Goal: Answer question/provide support: Share knowledge or assist other users

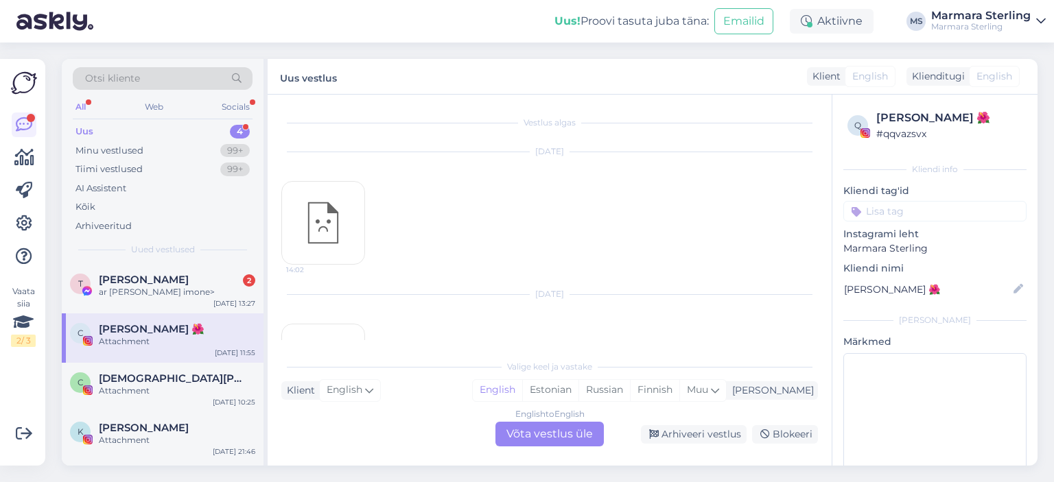
click at [205, 296] on div "ar [PERSON_NAME] imone>" at bounding box center [177, 292] width 156 height 12
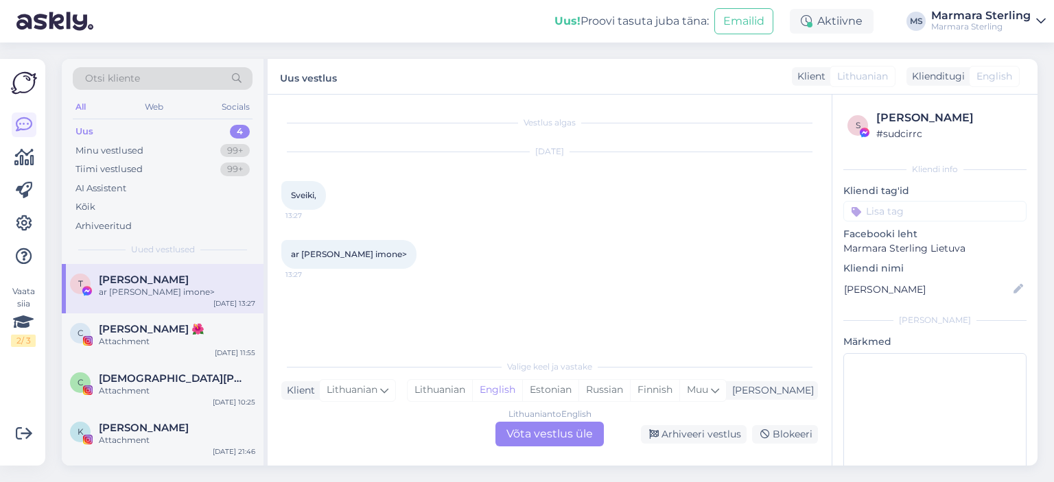
click at [555, 439] on div "Lithuanian to English Võta vestlus üle" at bounding box center [550, 434] width 108 height 25
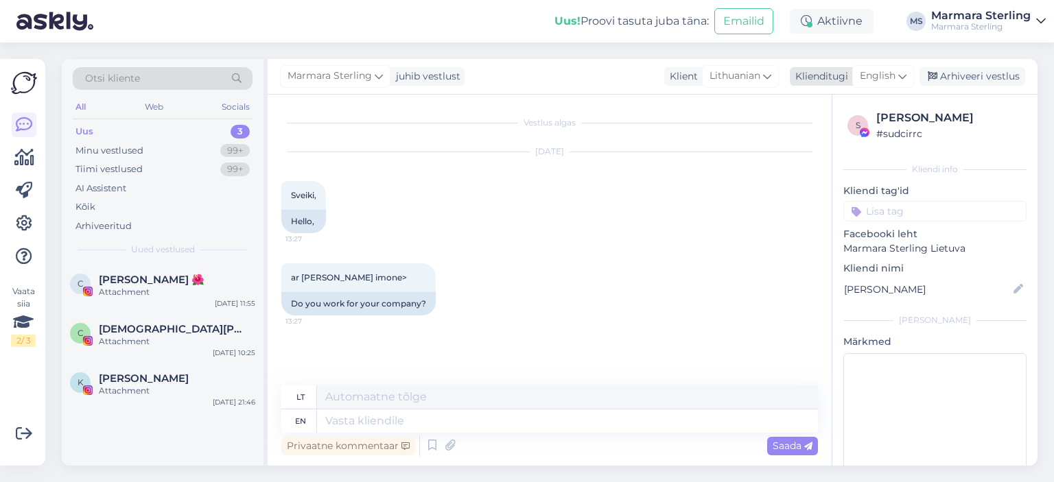
click at [898, 73] on div "English" at bounding box center [883, 76] width 62 height 22
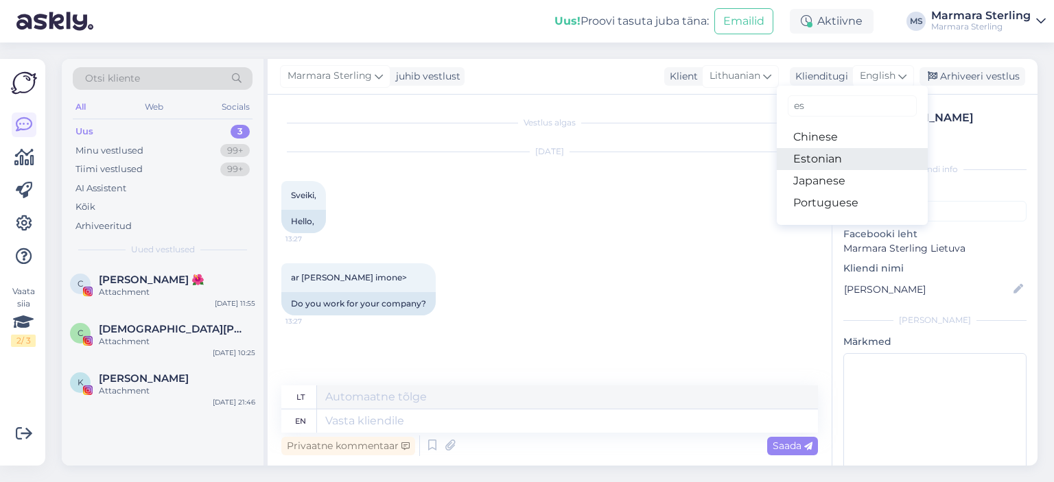
click at [840, 167] on link "Estonian" at bounding box center [852, 159] width 151 height 22
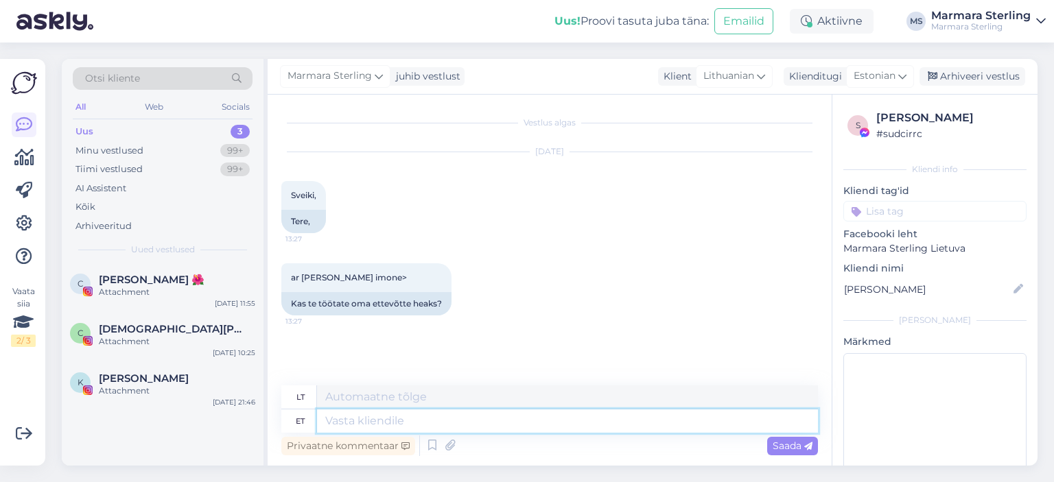
click at [410, 421] on textarea at bounding box center [567, 421] width 501 height 23
type textarea "Tere!"
type textarea "Sveiki!"
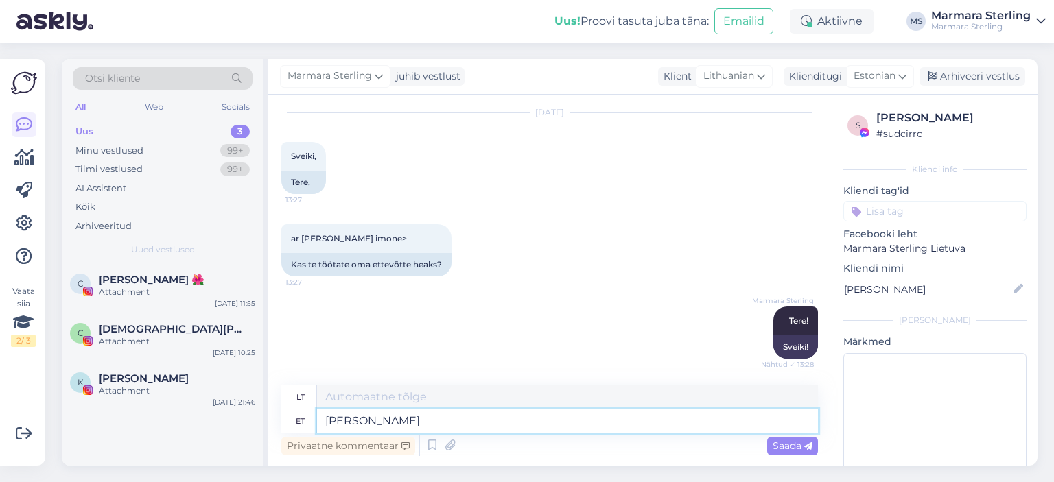
type textarea "Jah"
type textarea "Taip"
type textarea "Jah"
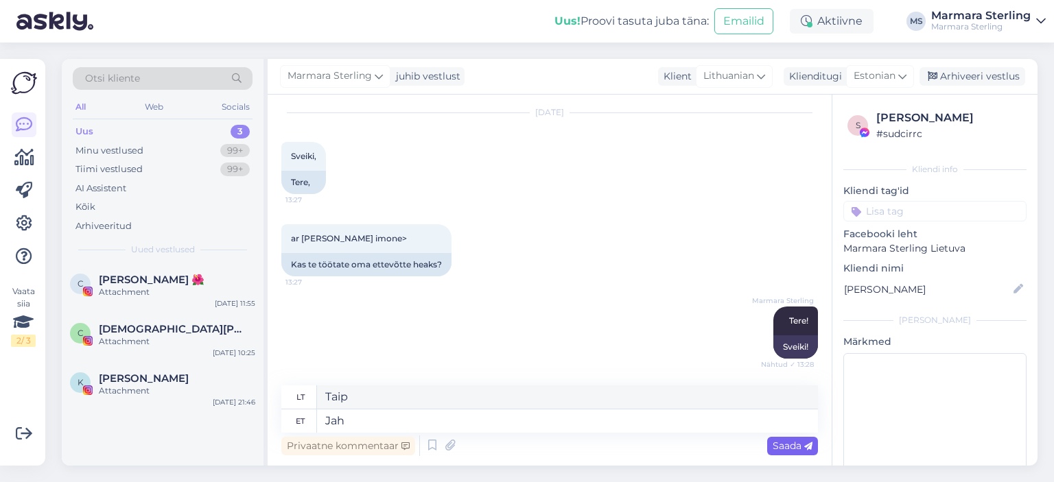
click at [806, 447] on icon at bounding box center [808, 447] width 8 height 8
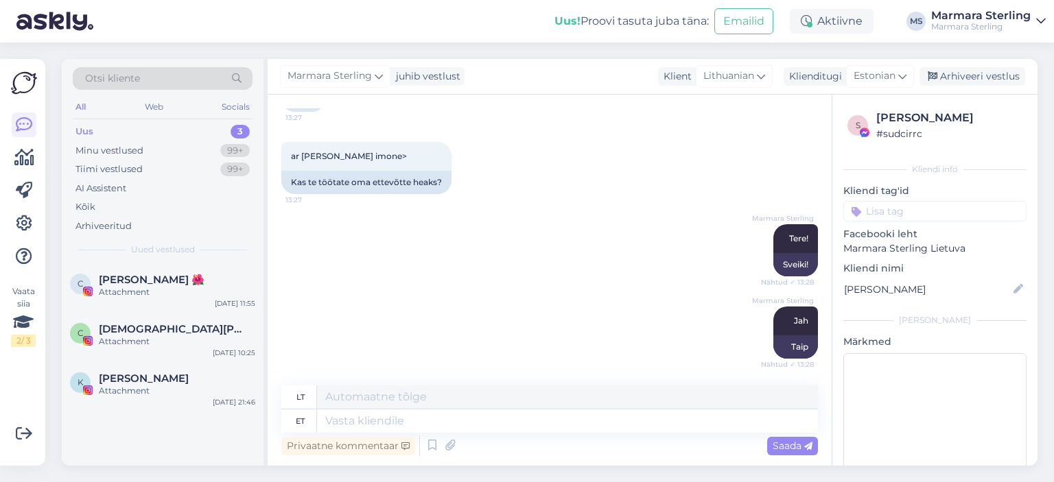
scroll to position [204, 0]
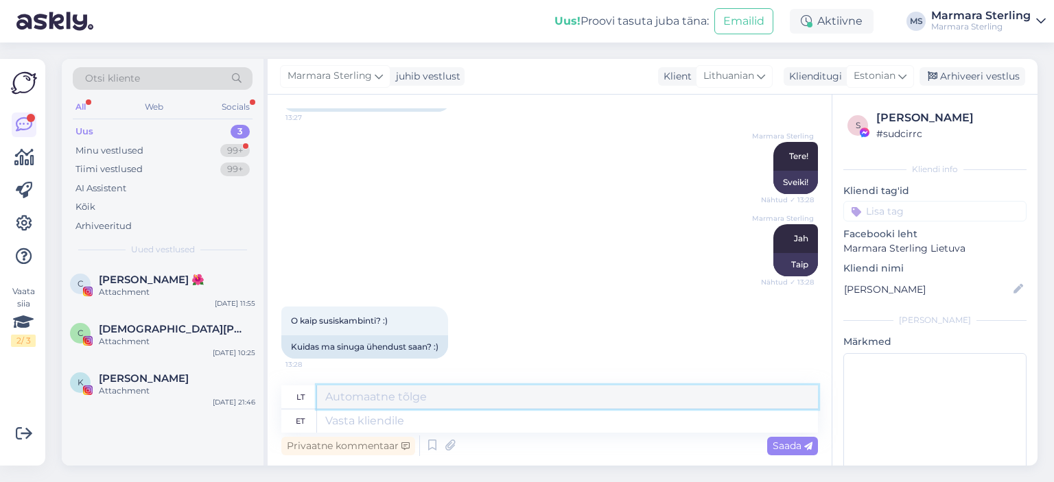
click at [425, 408] on textarea at bounding box center [567, 397] width 501 height 23
click at [420, 430] on textarea at bounding box center [567, 421] width 501 height 23
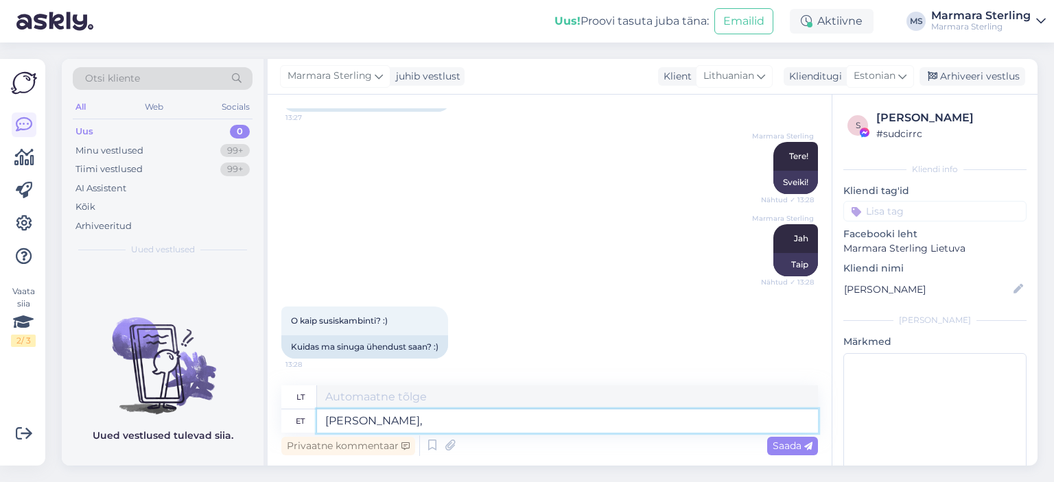
type textarea "[PERSON_NAME],"
type textarea "Mes matėme,"
type textarea "[PERSON_NAME], et ol"
type textarea "Mes tai matėme"
type textarea "[PERSON_NAME], et olite me"
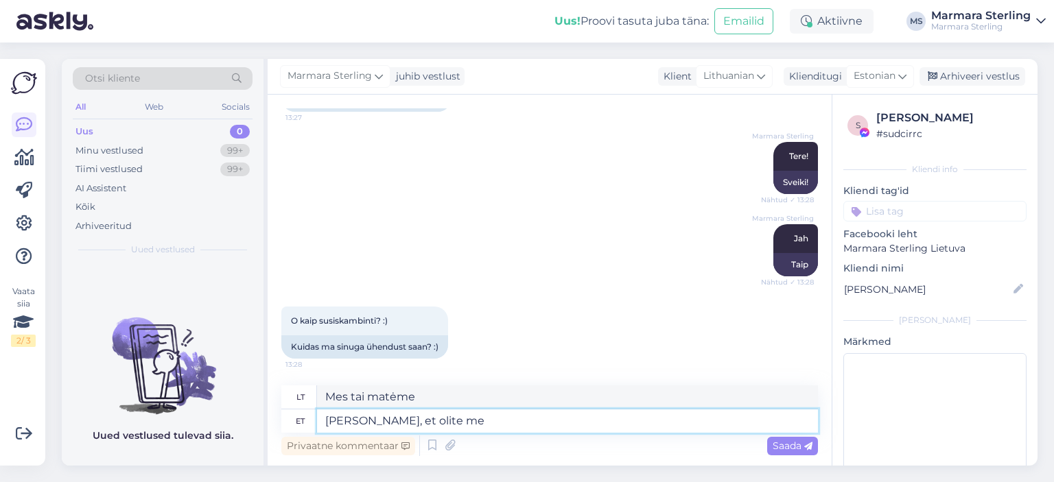
type textarea "Matėme, kad tu buvai"
type textarea "[PERSON_NAME], et [PERSON_NAME] k"
type textarea "Matėme, kad buvai [PERSON_NAME]."
type textarea "[PERSON_NAME], et [PERSON_NAME] ka e"
type textarea "Matėme, kad ir jūs buvote [PERSON_NAME]."
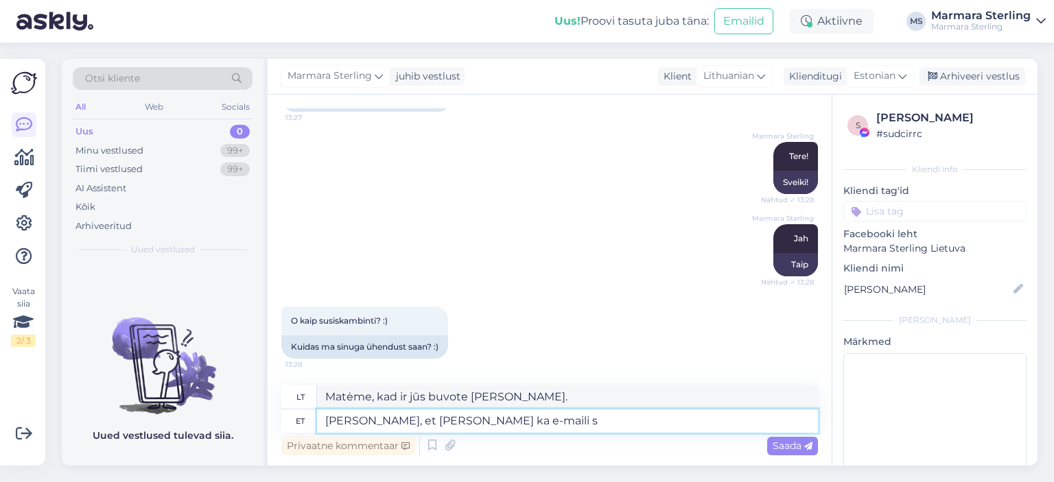
type textarea "[PERSON_NAME], et [PERSON_NAME] ka e-maili sa"
type textarea "Matėme, kad jūs taip pat mums parašėte el. laišką."
type textarea "[PERSON_NAME], et [PERSON_NAME] ka e-maili saatnud. V"
type textarea "Matėme, kad jūs taip pat išsiuntėte mums el. laišką."
type textarea "[PERSON_NAME], et [PERSON_NAME] ka e-maili saatnud. Vastame T"
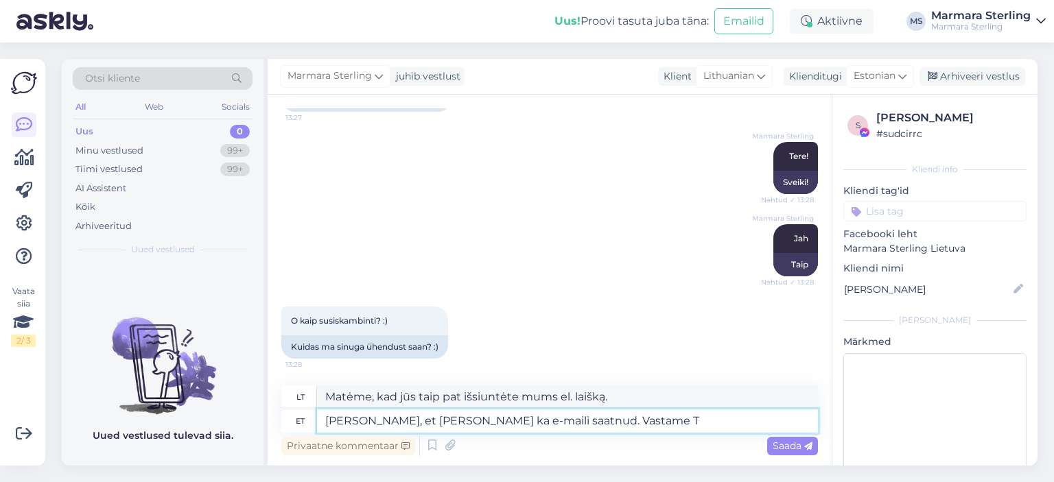
type textarea "Matėme, kad taip pat išsiuntėte mums el. laišką. Atsakysime."
type textarea "[PERSON_NAME], et [PERSON_NAME] ka e-maili saatnud. Vastame Teile"
type textarea "Matėme, kad jūs taip pat išsiuntėte mums el. laišką. Mes jums atsakysime."
type textarea "[PERSON_NAME], et [PERSON_NAME] ka e-maili saatnud. Vastame Teile"
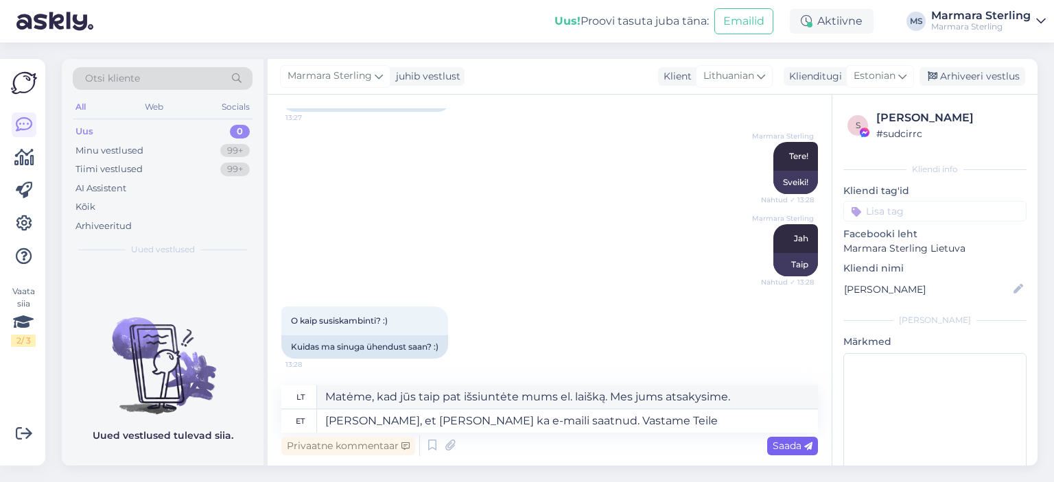
click at [807, 452] on div "Saada" at bounding box center [792, 446] width 51 height 19
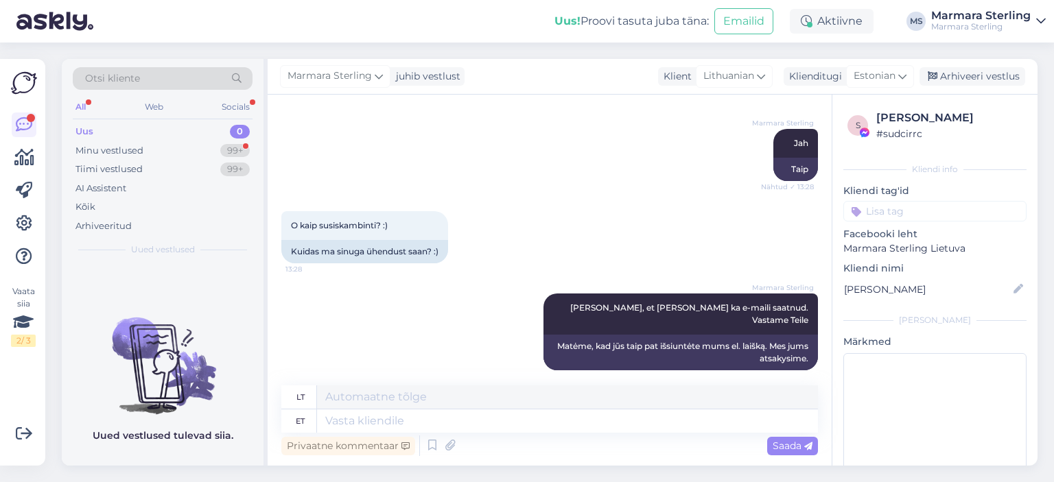
scroll to position [382, 0]
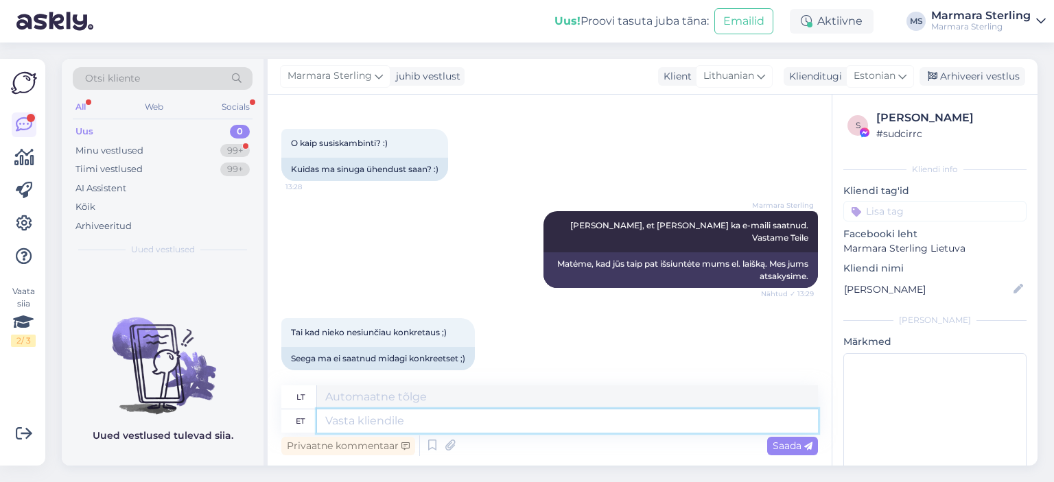
click at [363, 422] on textarea at bounding box center [567, 421] width 501 height 23
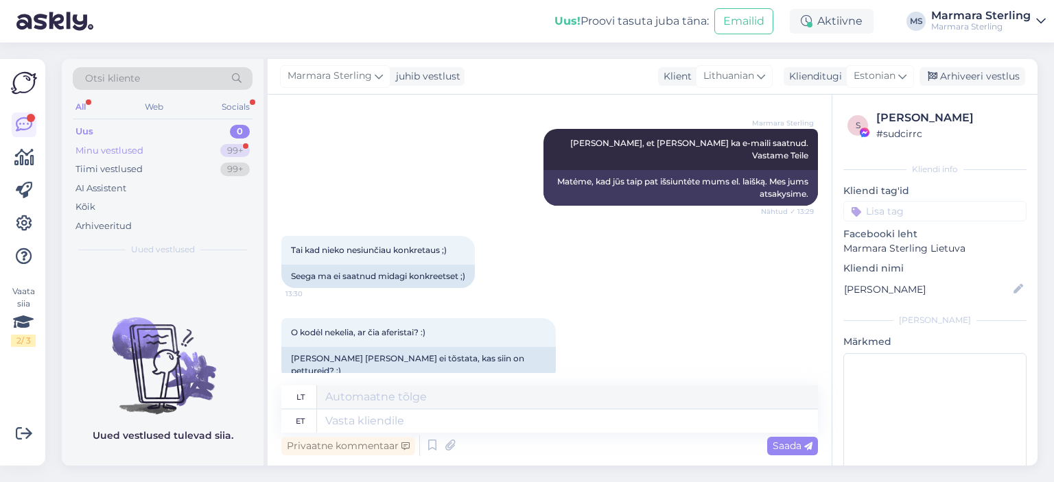
click at [209, 152] on div "Minu vestlused 99+" at bounding box center [163, 150] width 180 height 19
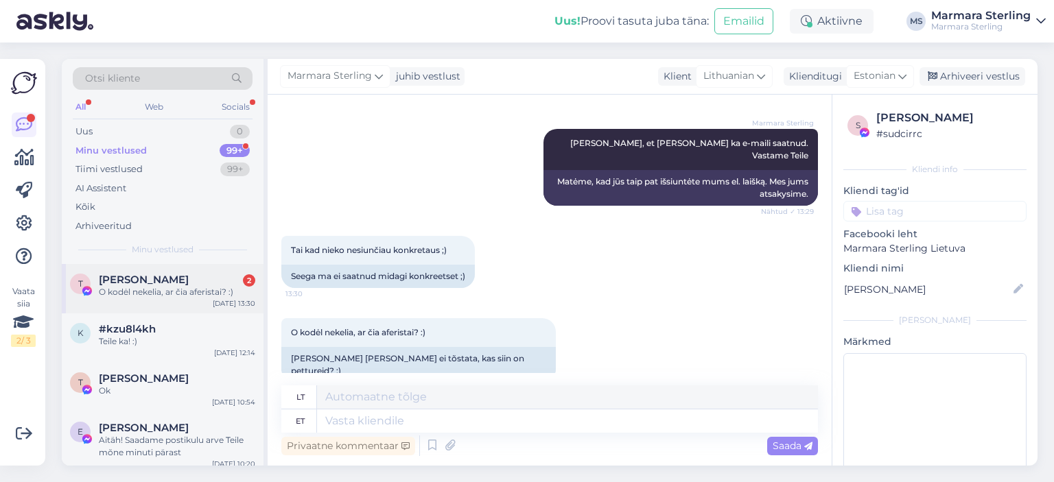
click at [202, 291] on div "O kodėl nekelia, ar čia aferistai? :)" at bounding box center [177, 292] width 156 height 12
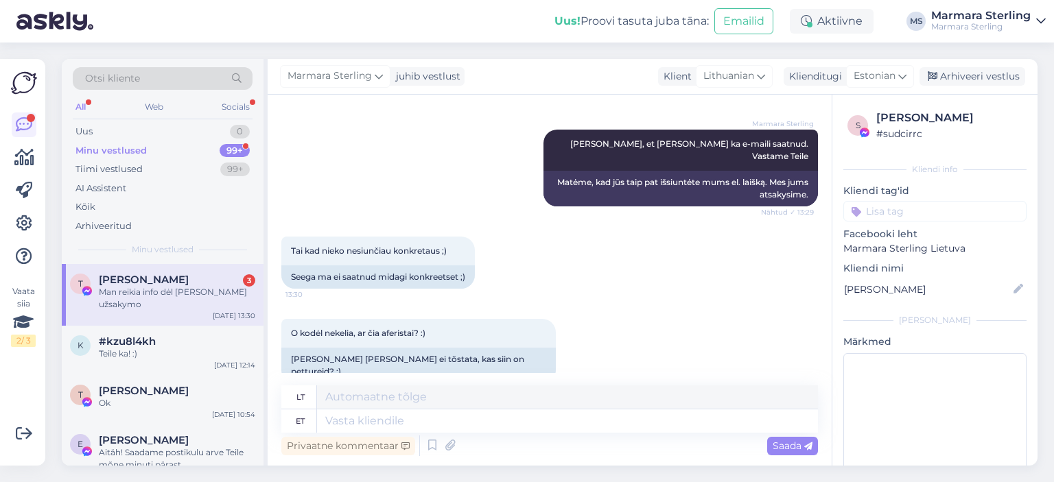
scroll to position [546, 0]
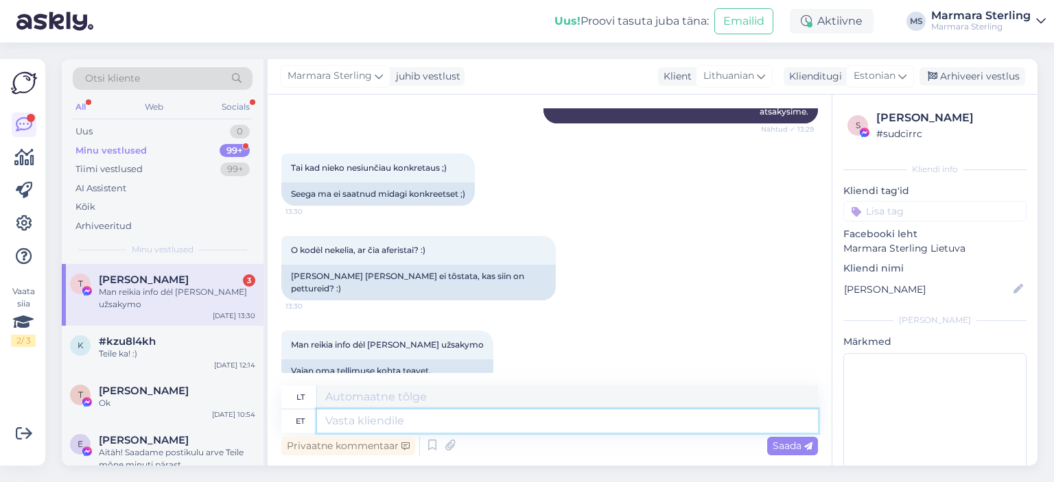
click at [439, 415] on textarea at bounding box center [567, 421] width 501 height 23
type textarea "Kuidas o"
type textarea "Kaip"
type textarea "Kuidas on t"
type textarea "Kaip laikaisi?"
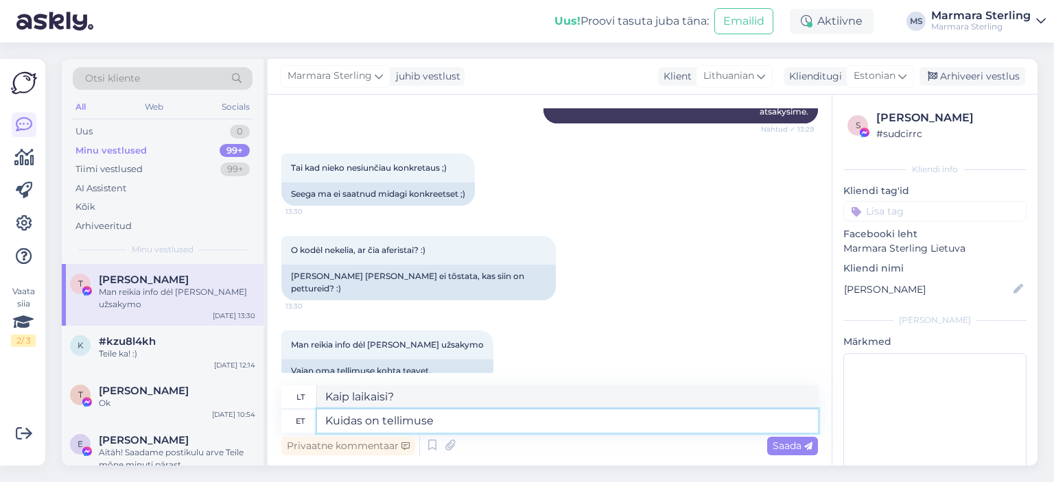
type textarea "Kuidas on tellimuse n"
type textarea "Kaip tvarka?"
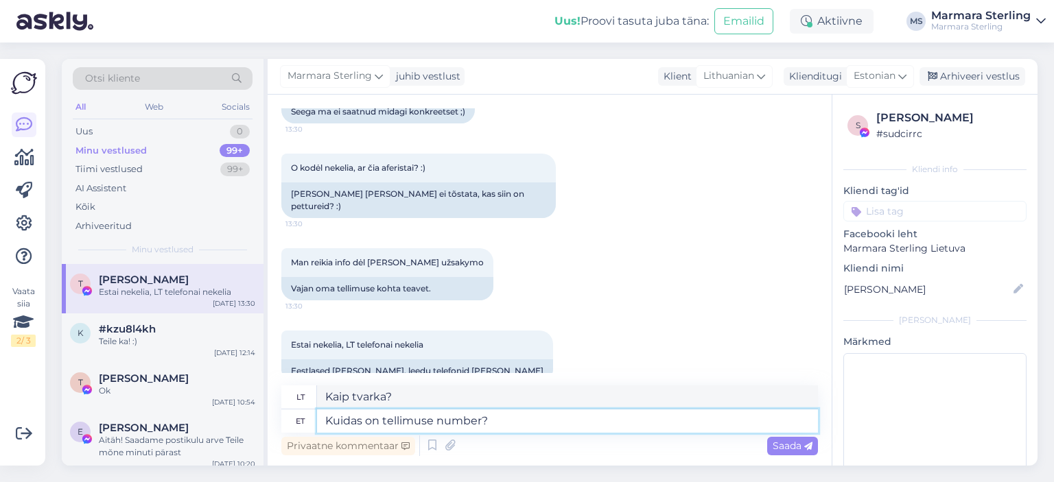
type textarea "Kuidas on tellimuse number?"
type textarea "Koks užsakymo numeris?"
click at [807, 436] on div "Privaatne kommentaar Saada" at bounding box center [549, 446] width 537 height 26
click at [784, 443] on div "Privaatne kommentaar Saada" at bounding box center [549, 446] width 537 height 26
click at [789, 442] on span "Saada" at bounding box center [793, 446] width 40 height 12
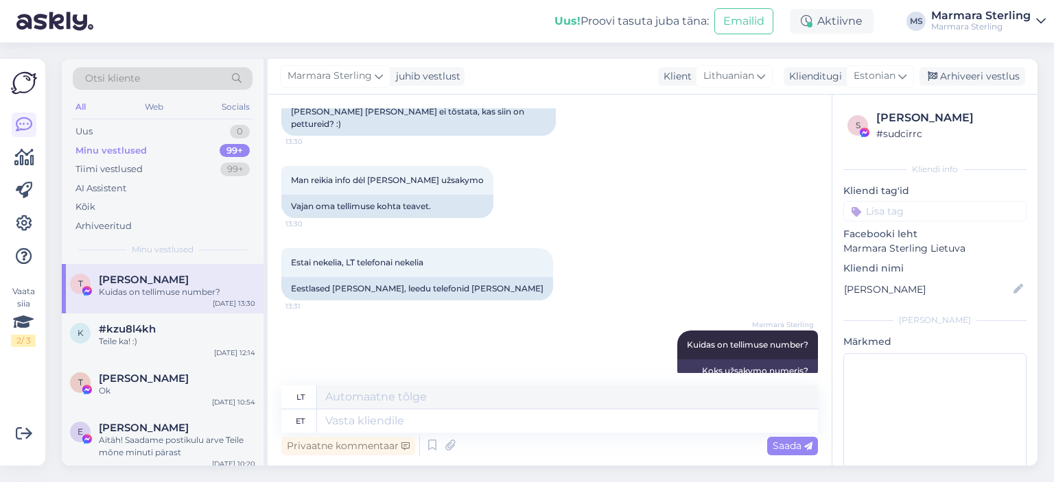
scroll to position [793, 0]
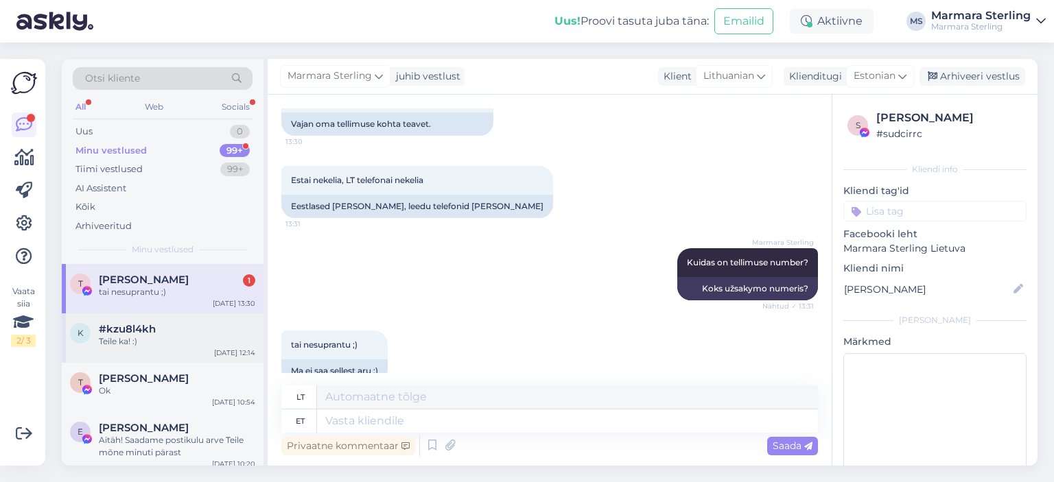
click at [239, 349] on div "[DATE] 12:14" at bounding box center [234, 353] width 41 height 10
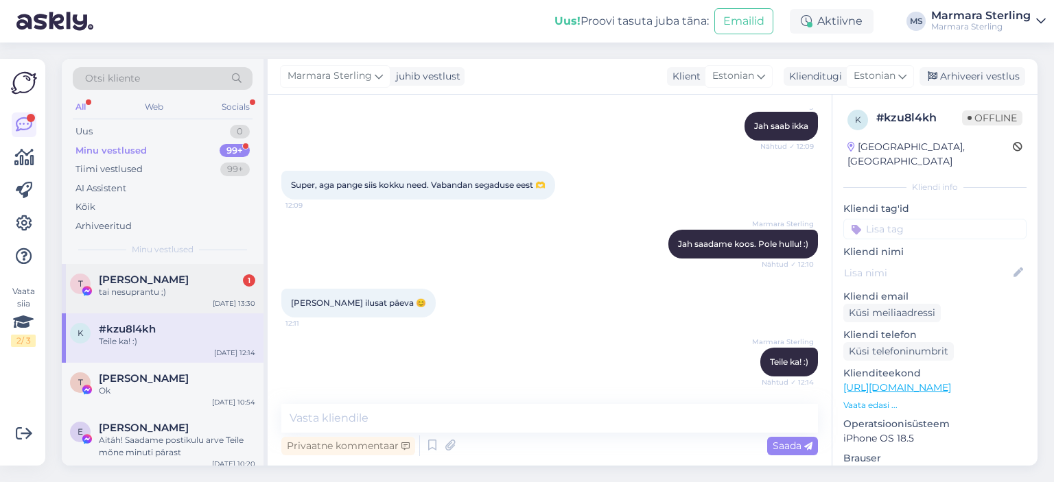
click at [187, 280] on div "[PERSON_NAME] 1" at bounding box center [177, 280] width 156 height 12
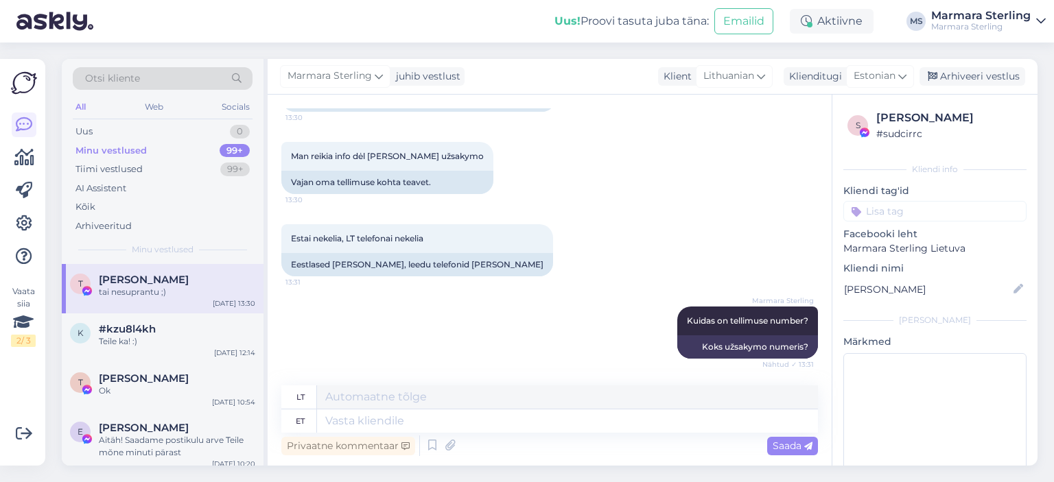
scroll to position [793, 0]
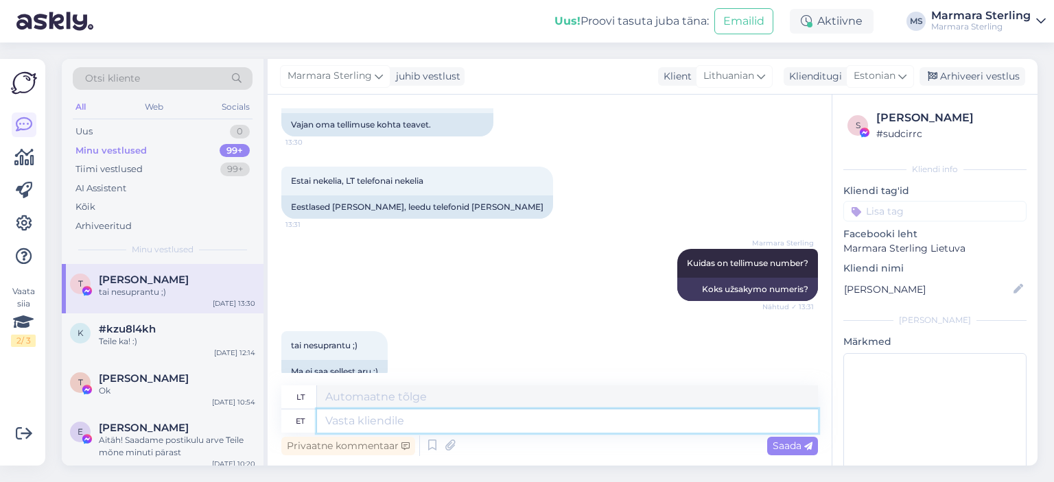
click at [468, 419] on textarea at bounding box center [567, 421] width 501 height 23
type textarea "Vabandame, et"
type textarea "Atsiprašome už"
type textarea "Vabandame, et ei va"
type textarea "Atsiprašau, ne."
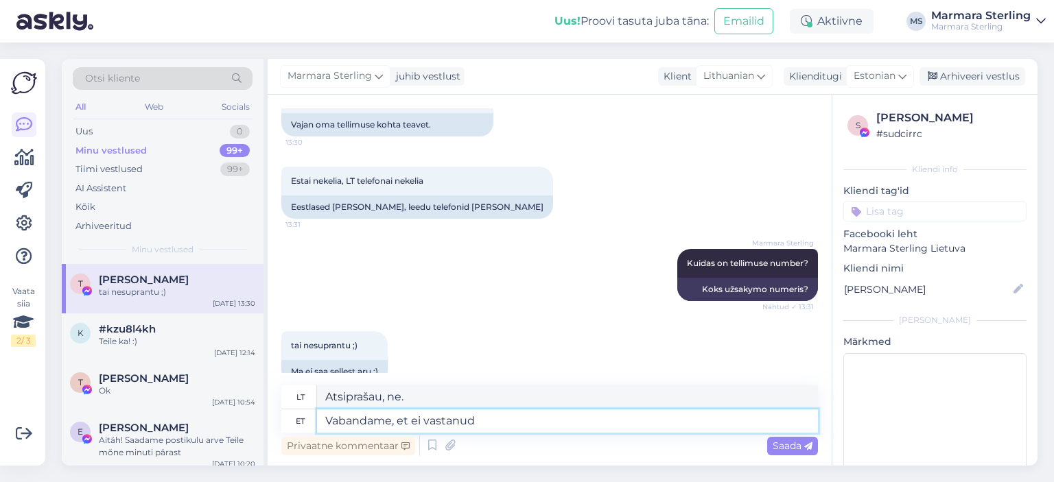
type textarea "Vabandame, et ei vastanud T"
type textarea "Atsiprašau, kad neatsakiau."
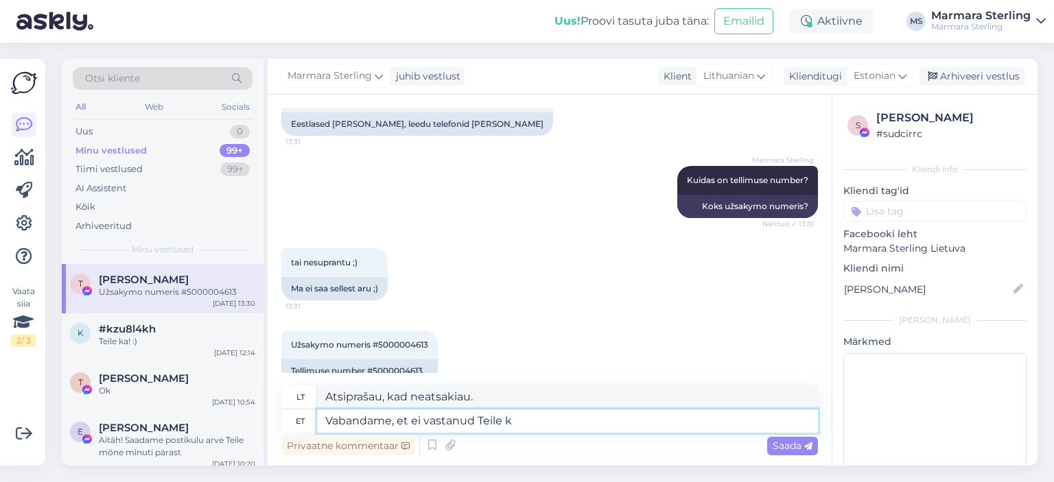
type textarea "Vabandame, et ei vastanud Teile ko"
type textarea "Atsiprašome, kad Jums neatsakome."
type textarea "Vabandame, et"
type textarea "Atsiprašau, kad neatsakiau."
type textarea "Vabandam"
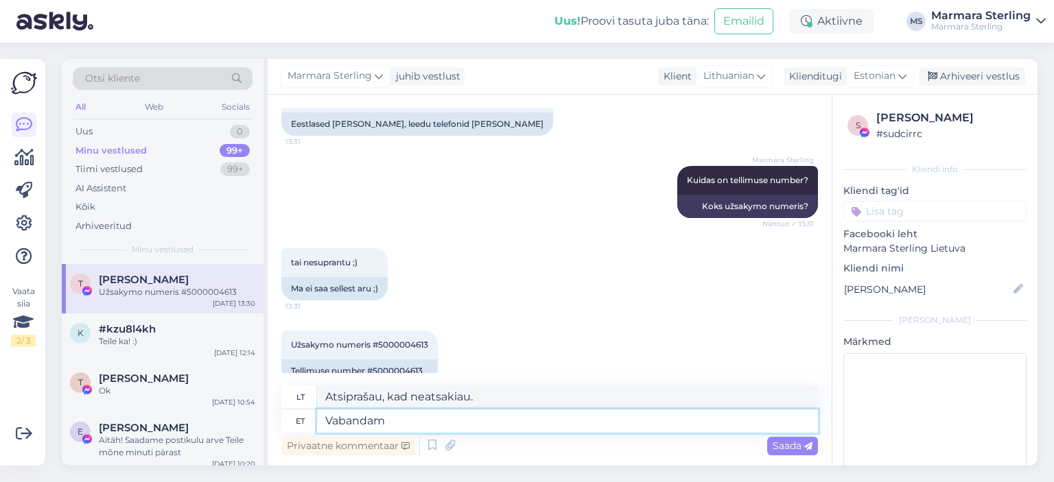
type textarea "Atsiprašau, ne."
type textarea "Vab"
type textarea "Atsiprašome už"
type textarea "V"
type textarea "Atsiprašome,"
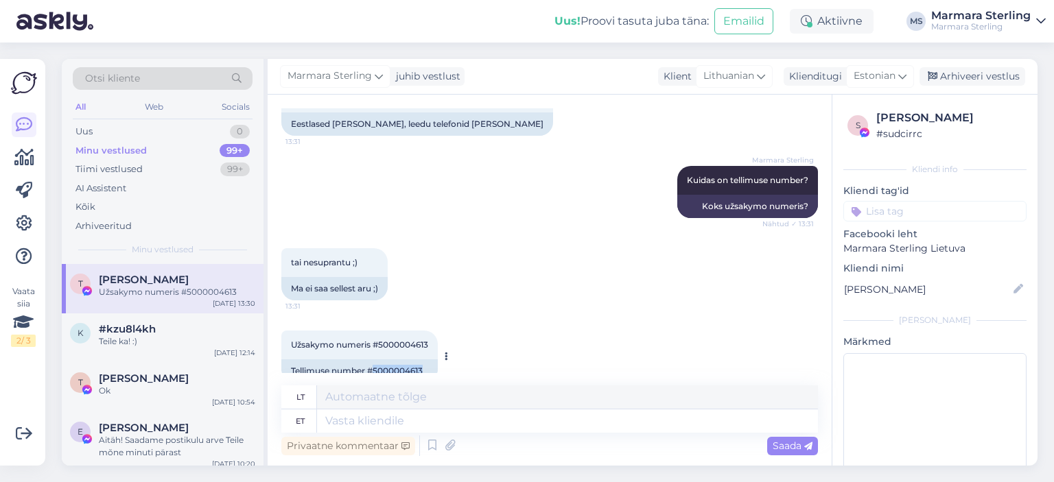
drag, startPoint x: 374, startPoint y: 350, endPoint x: 436, endPoint y: 345, distance: 62.7
click at [436, 360] on div "Tellimuse number #5000004613" at bounding box center [359, 371] width 156 height 23
copy div "5000004613"
click at [377, 424] on textarea at bounding box center [567, 421] width 501 height 23
type textarea "Üks he"
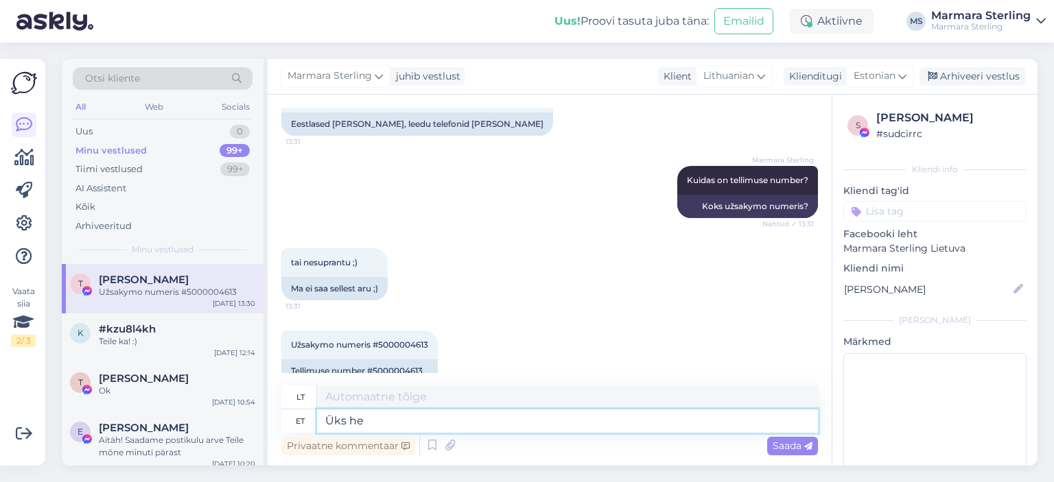
type textarea "Vienas"
type textarea "Üks hetk"
type textarea "Akimirka"
type textarea "Üks hetk"
click at [786, 444] on span "Saada" at bounding box center [793, 446] width 40 height 12
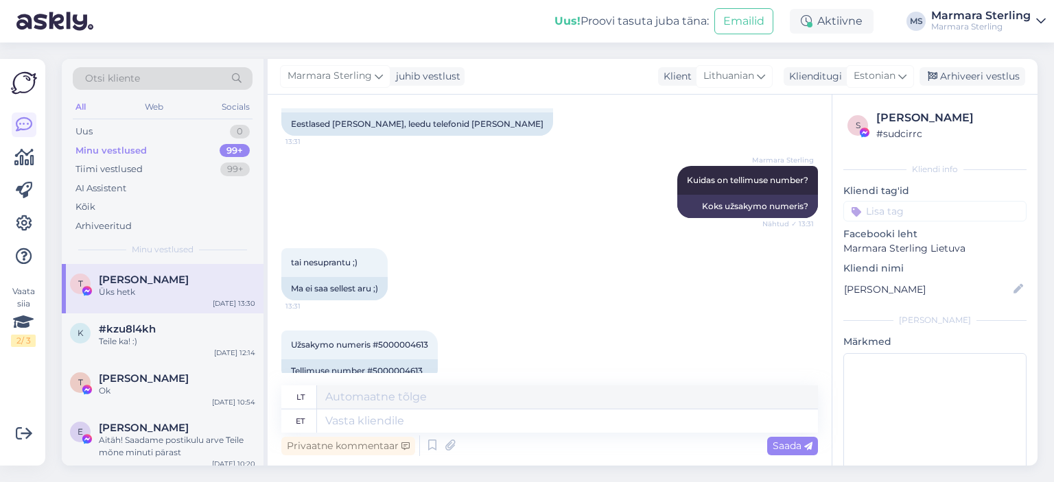
scroll to position [958, 0]
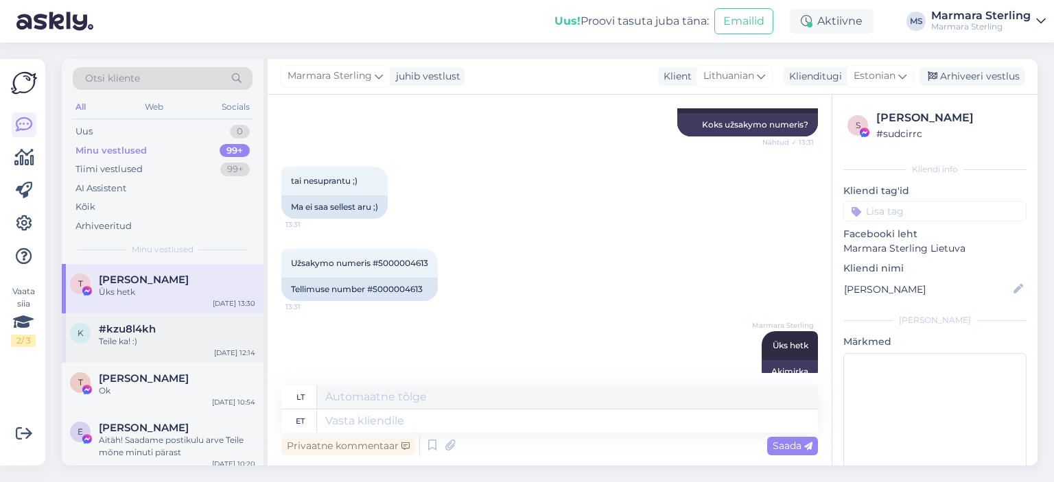
click at [162, 338] on div "Teile ka! :)" at bounding box center [177, 342] width 156 height 12
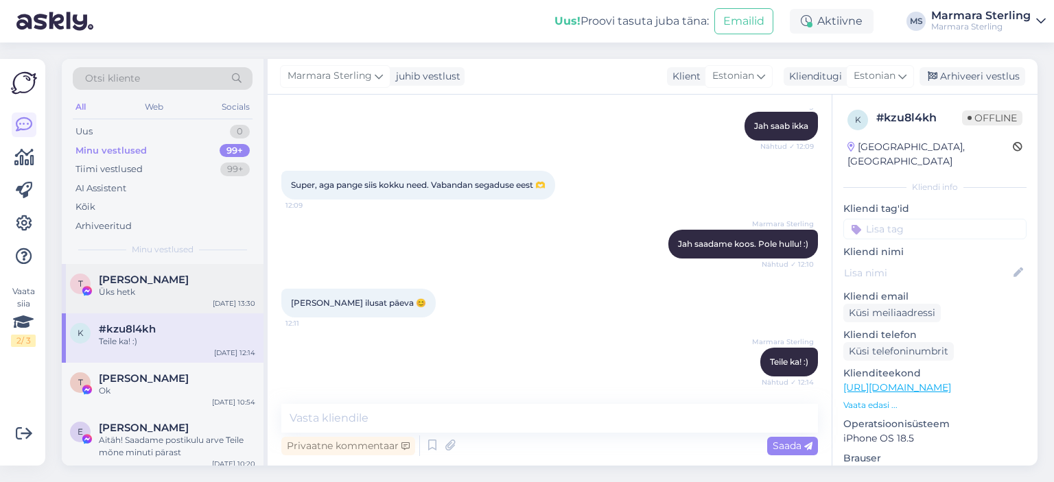
click at [192, 267] on div "T [PERSON_NAME] Üks hetk [DATE] 13:30" at bounding box center [163, 288] width 202 height 49
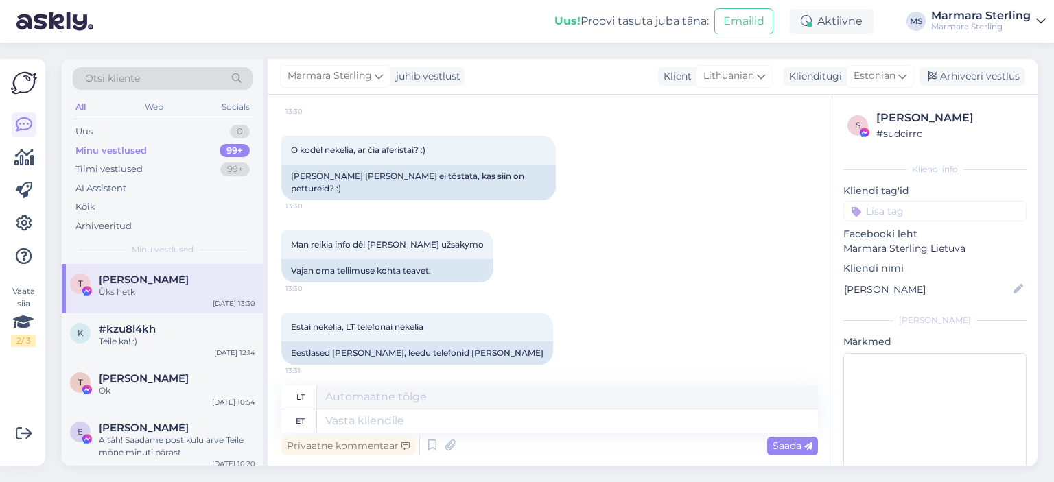
scroll to position [957, 0]
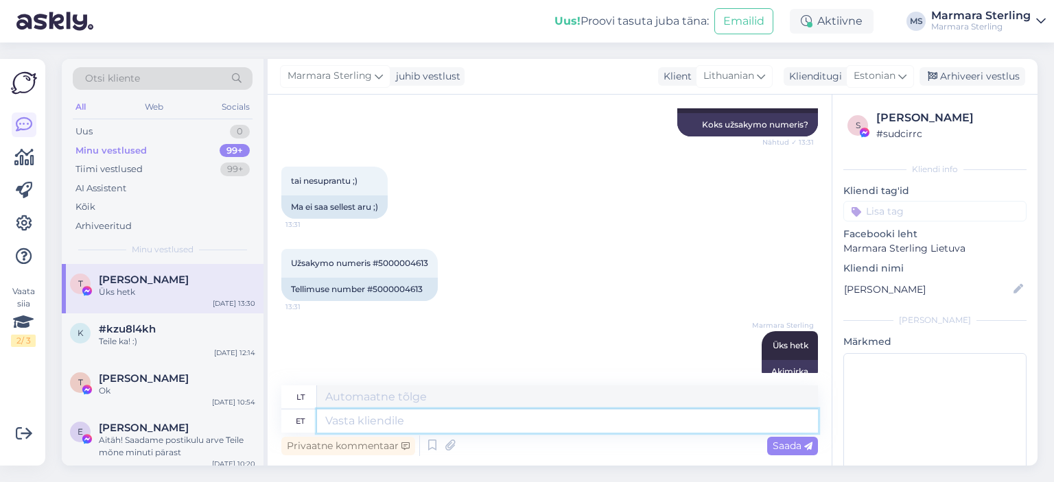
click at [442, 423] on textarea at bounding box center [567, 421] width 501 height 23
type textarea "Vastasime T"
type textarea "Mes atsakėme"
type textarea "Vastasime Teile ju"
type textarea "Mes jums atsakėme."
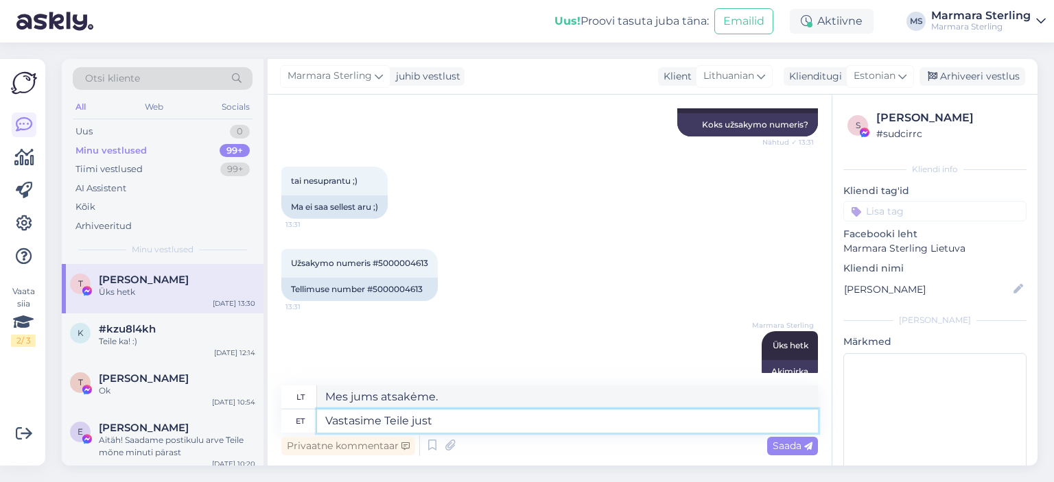
type textarea "Vastasime Teile just"
type textarea "Mes ką tik jums atsakėme."
type textarea "Vastasime Teile just ka te"
type textarea "Mes irgi ką tik tau atsakėme"
type textarea "Vastasime Teile just ka telefoni t"
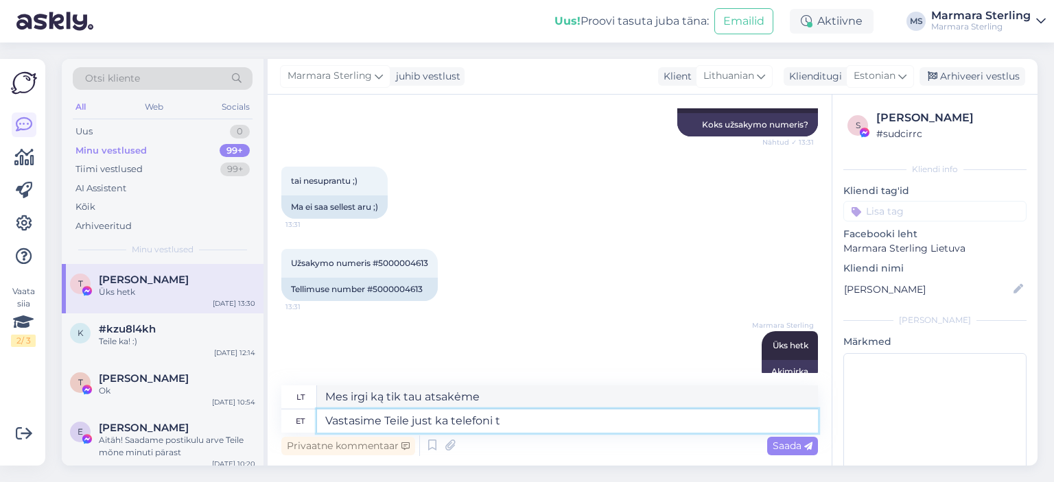
type textarea "Ką tik atsiliepėme į jūsų skambutį."
type textarea "Vastasime Teile just ka telefoni [PERSON_NAME]."
type textarea "Ką tik atsakėme jums telefonu."
type textarea "Vastasime Teile just ka telefoni [PERSON_NAME]. Tellimus lä"
type textarea "Ką tik atsiliepėme į jūsų skambutį telefonu. Užsakyti"
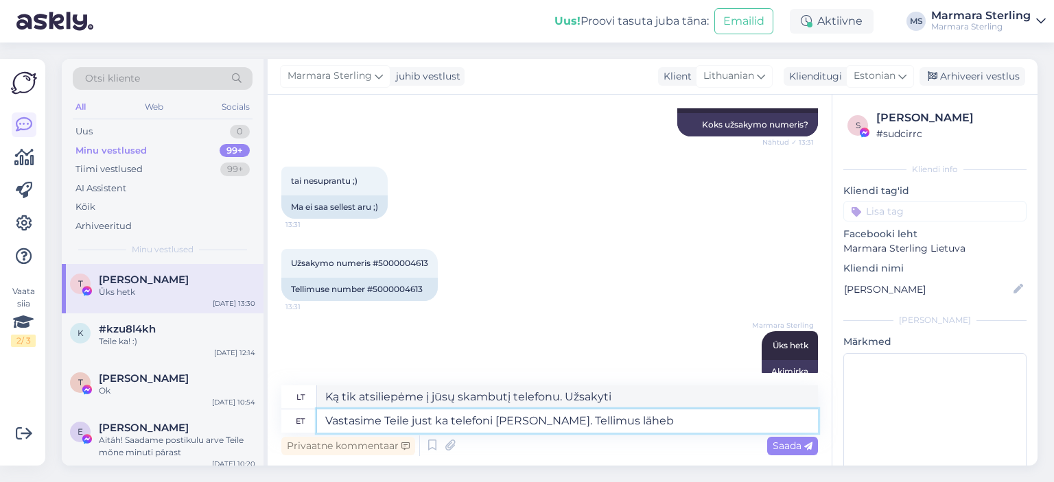
type textarea "Vastasime Teile just ka telefoni [PERSON_NAME]. Tellimus läheb t"
type textarea "Ką tik atsiliepėme telefonu. Užsakymas siunčiamas."
type textarea "Vastasime Teile just ka telefoni [PERSON_NAME]. Tellimus [PERSON_NAME] tä"
type textarea "Ką tik atsiliepėme į jūsų skambutį telefonu. Jūsų užsakymas jau pakeliui."
type textarea "Vastasime Teile just ka telefoni [PERSON_NAME]. [PERSON_NAME] läheb [PERSON_NAM…"
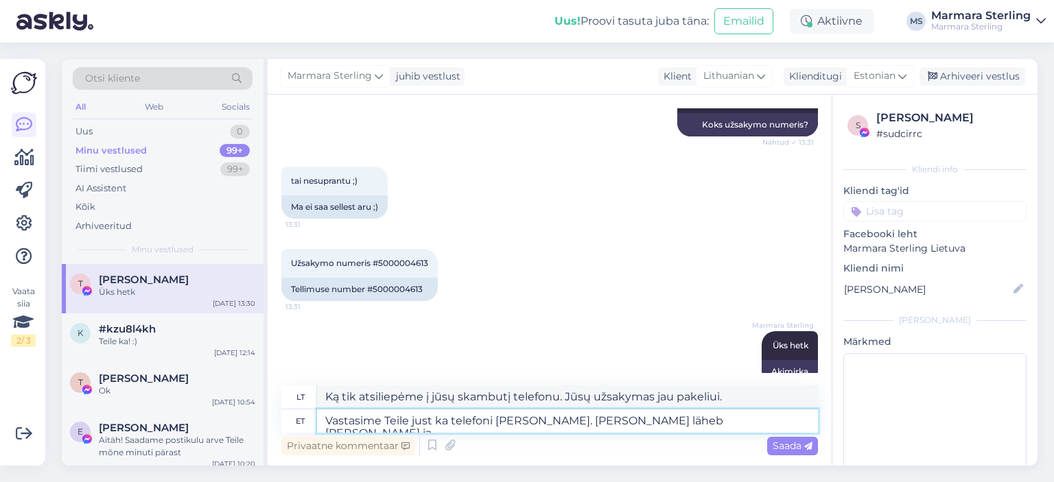
type textarea "Ką tik atsiliepėme į jūsų skambutį telefonu. Jūsų užsakymas bus išsiųstas šiand…"
type textarea "Vastasime Teile just ka telefoni [PERSON_NAME]. [PERSON_NAME] läheb [PERSON_NAM…"
type textarea "Ką tik atsiliepėme į jūsų skambutį. Jūsų užsakymas bus išsiųstas šiandien."
type textarea "Vastasime Teile just ka telefoni [PERSON_NAME]. Tellimus läheb [PERSON_NAME] ja…"
type textarea "Ką tik atsiliepėme į jūsų skambutį. Jūsų užsakymas bus išsiųstas šiandien ir at…"
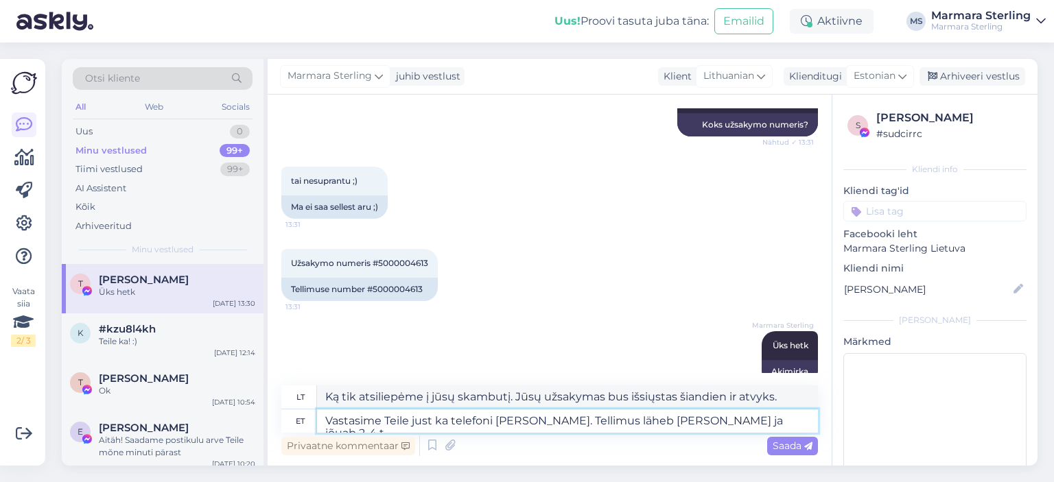
type textarea "Vastasime Teile just ka telefoni [PERSON_NAME]. Tellimus läheb [PERSON_NAME] ja…"
type textarea "Ką tik atsiliepėme į jūsų skambutį telefonu. Jūsų užsakymas bus išsiųstas šiand…"
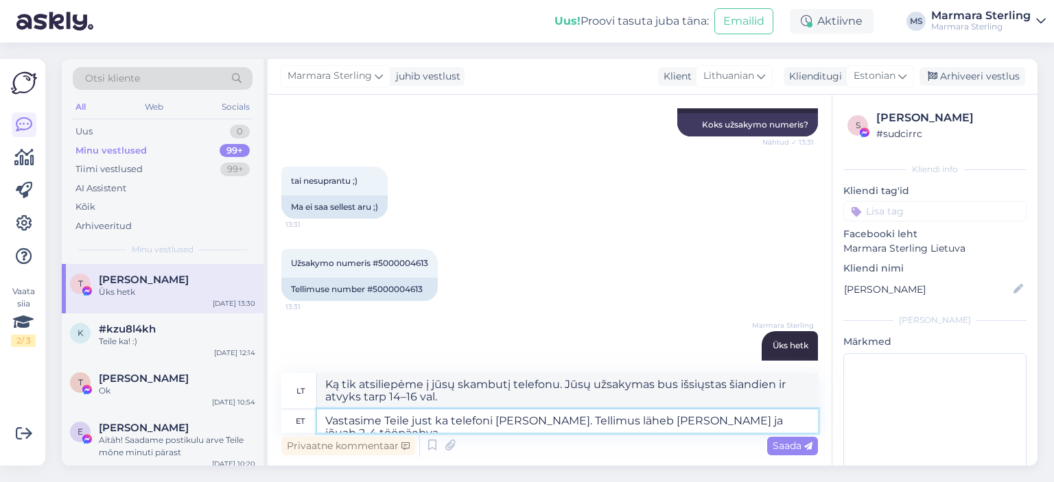
type textarea "Vastasime Teile just ka telefoni [PERSON_NAME]. Tellimus läheb [PERSON_NAME] ja…"
type textarea "Ką tik atsakėme jums telefonu. Jūsų užsakymas bus išsiųstas šiandien ir pristat…"
type textarea "Vastasime Teile just ka telefoni [PERSON_NAME]. Tellimus läheb [PERSON_NAME] ja…"
type textarea "Ką tik atsiliepėme į jūsų skambutį telefonu. Jūsų užsakymas bus išsiųstas šiand…"
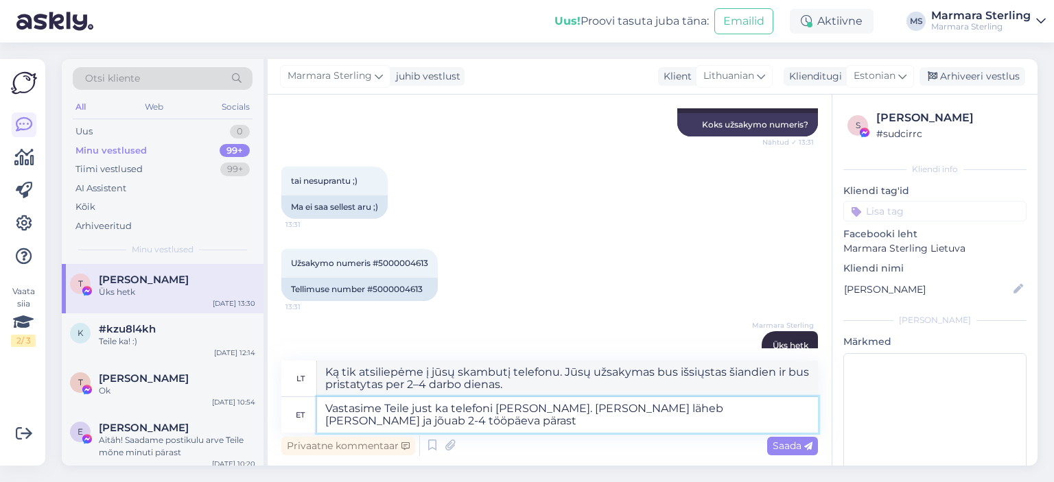
type textarea "Vastasime Teile just ka telefoni [PERSON_NAME]. [PERSON_NAME] läheb [PERSON_NAM…"
type textarea "Ką tik atsakėme jums telefonu. Jūsų užsakymas bus išsiųstas šiandien ir pristat…"
type textarea "Vastasime Teile just ka telefoni [PERSON_NAME]. [PERSON_NAME] läheb [PERSON_NAM…"
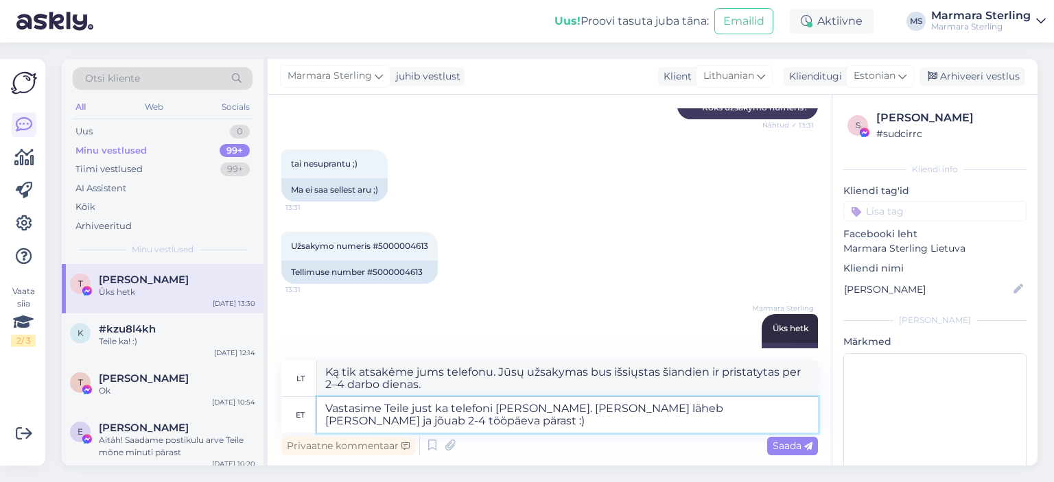
type textarea "Ką tik atsiliepėme į jūsų skambutį telefonu. Jūsų užsakymas bus išsiųstas šiand…"
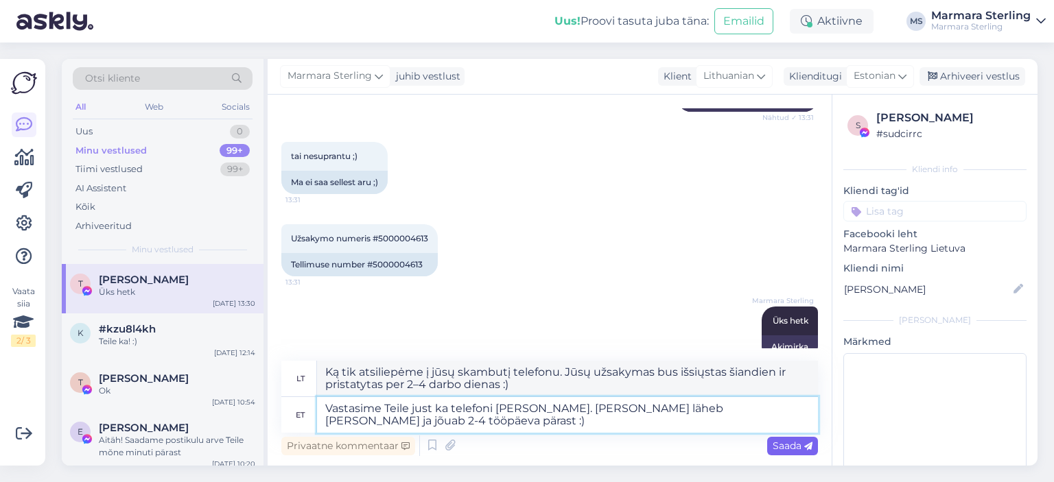
type textarea "Vastasime Teile just ka telefoni [PERSON_NAME]. [PERSON_NAME] läheb [PERSON_NAM…"
click at [797, 448] on span "Saada" at bounding box center [793, 446] width 40 height 12
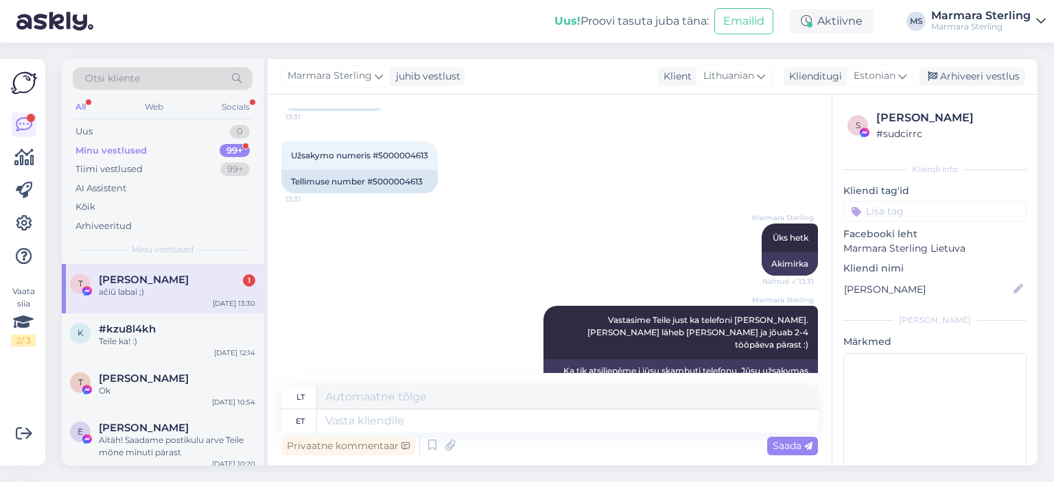
scroll to position [1147, 0]
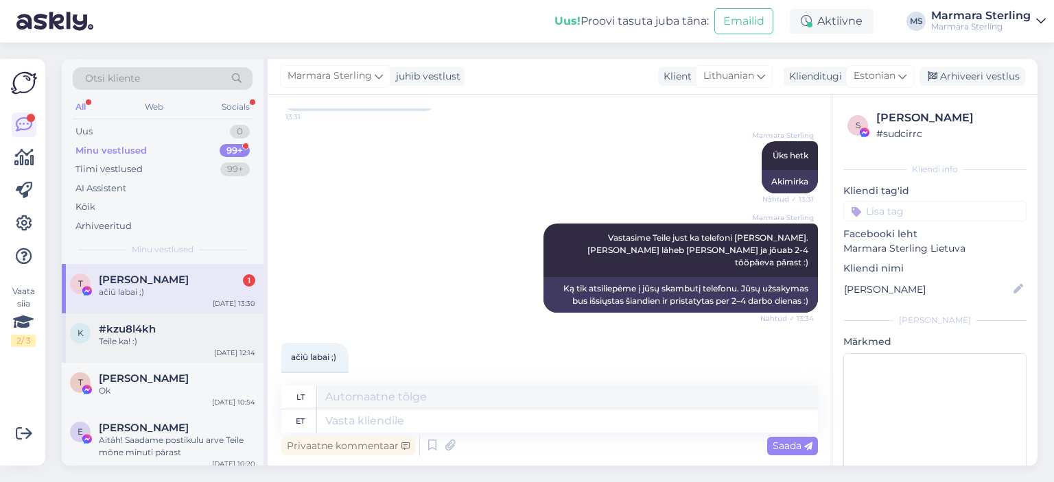
click at [159, 356] on div "k #kzu8l4kh Teile ka! :) [DATE] 12:14" at bounding box center [163, 338] width 202 height 49
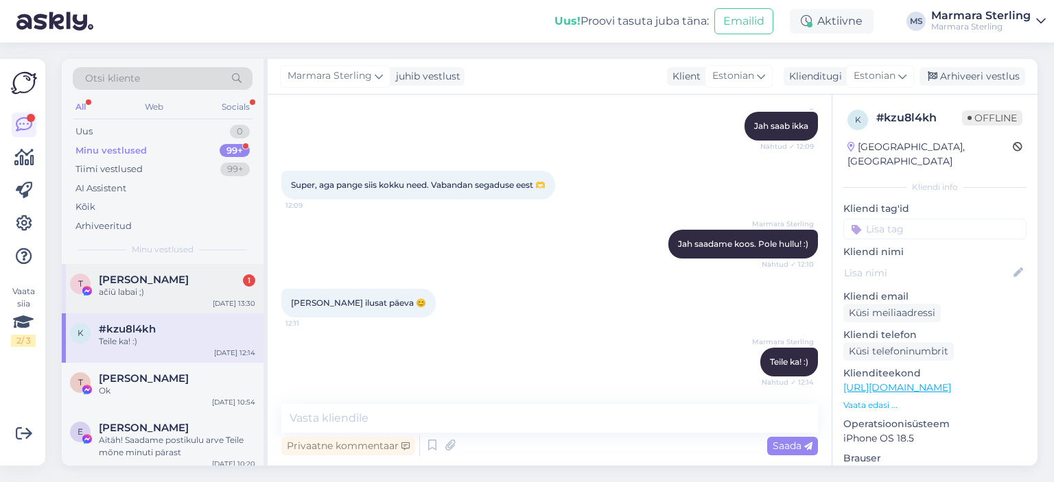
click at [190, 283] on div "[PERSON_NAME] 1" at bounding box center [177, 280] width 156 height 12
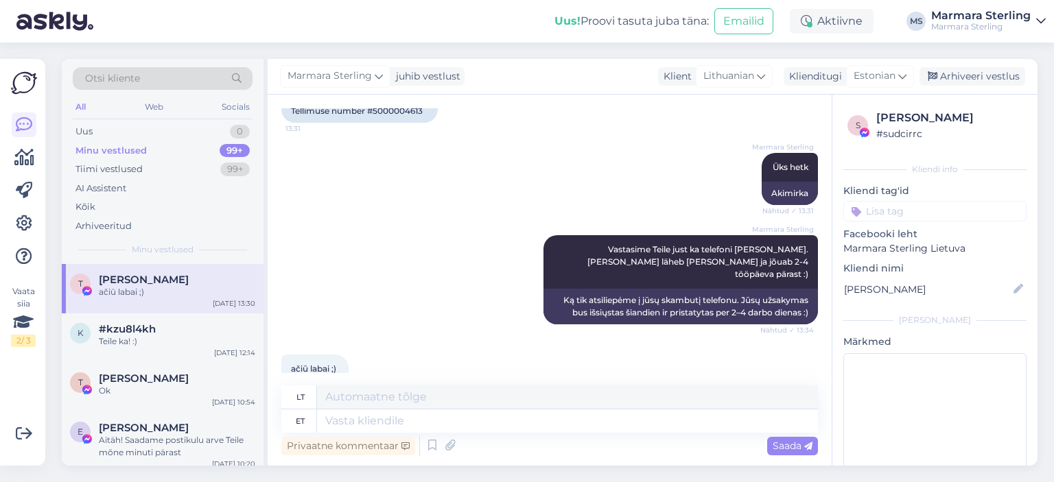
scroll to position [1147, 0]
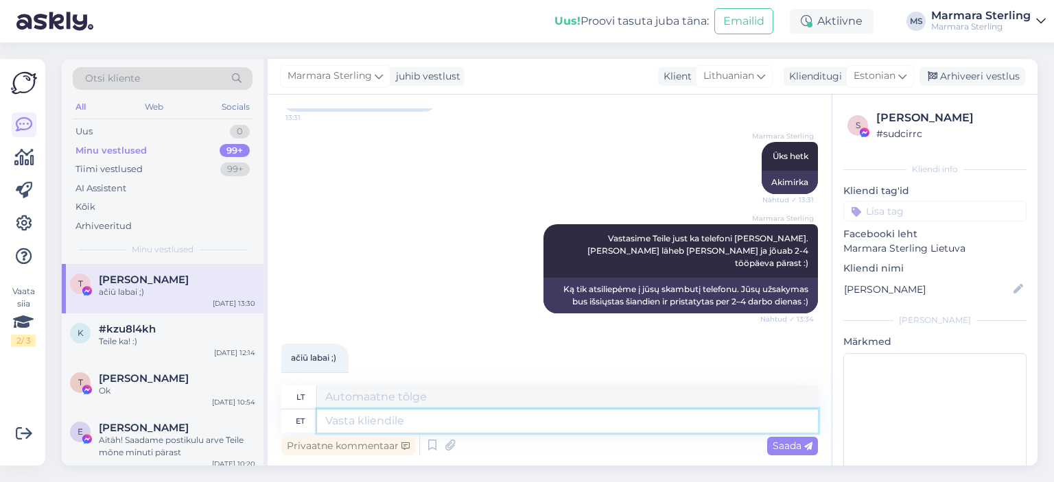
click at [463, 427] on textarea at bounding box center [567, 421] width 501 height 23
type textarea "Palun!"
type textarea "Prašau!"
type textarea "Palun!"
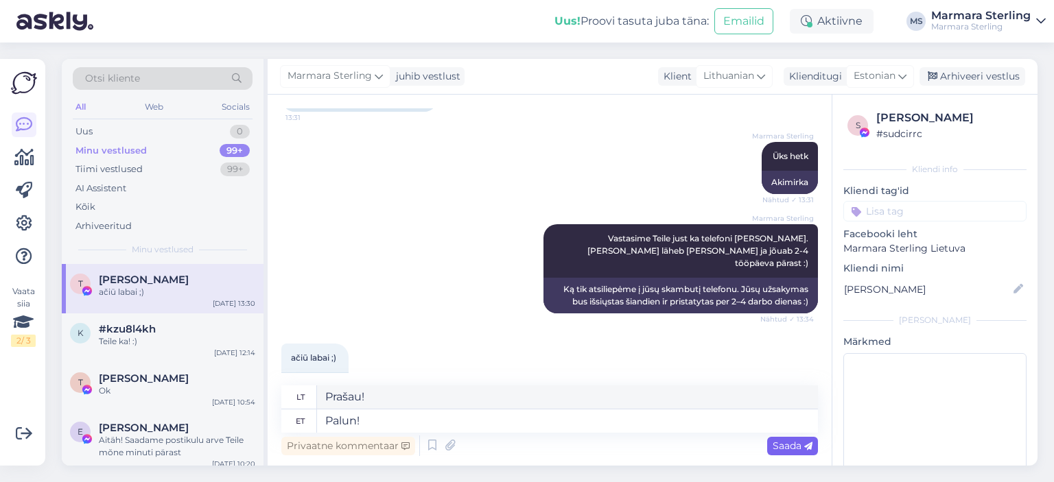
click at [777, 451] on span "Saada" at bounding box center [793, 446] width 40 height 12
